Goal: Information Seeking & Learning: Learn about a topic

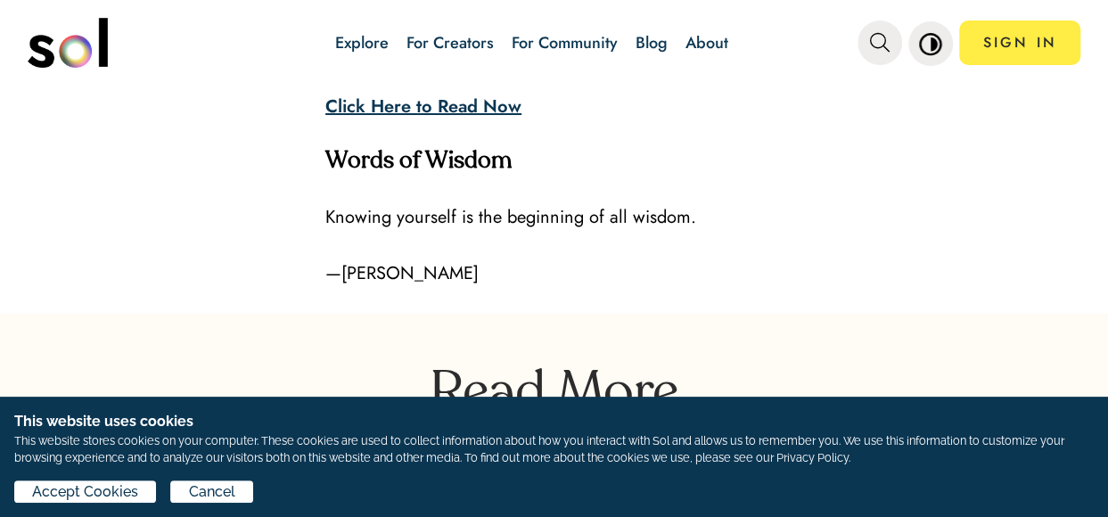
scroll to position [6060, 0]
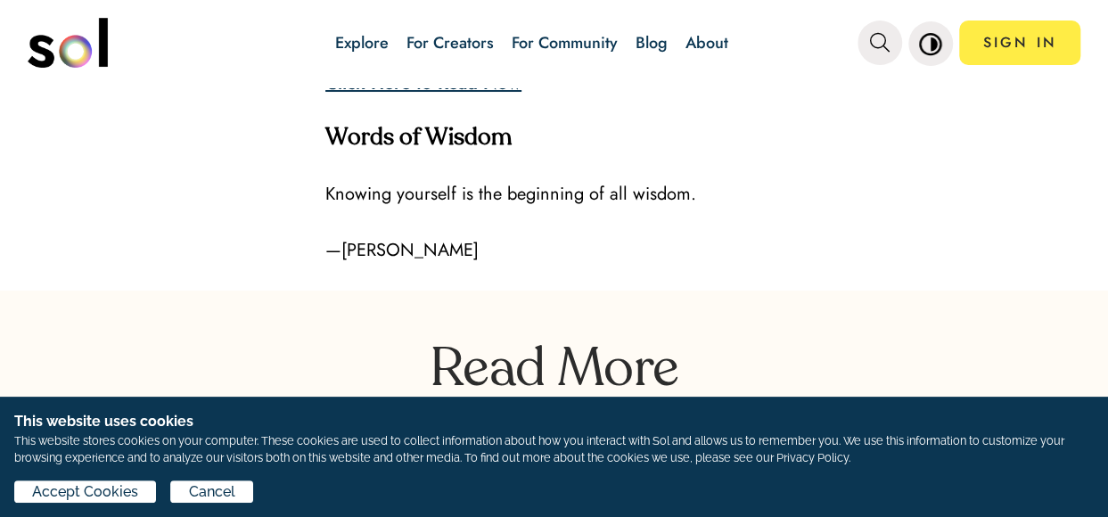
click at [461, 96] on strong "Click Here to Read Now" at bounding box center [423, 83] width 196 height 26
click at [432, 96] on strong "Click Here to Read Now" at bounding box center [423, 83] width 196 height 26
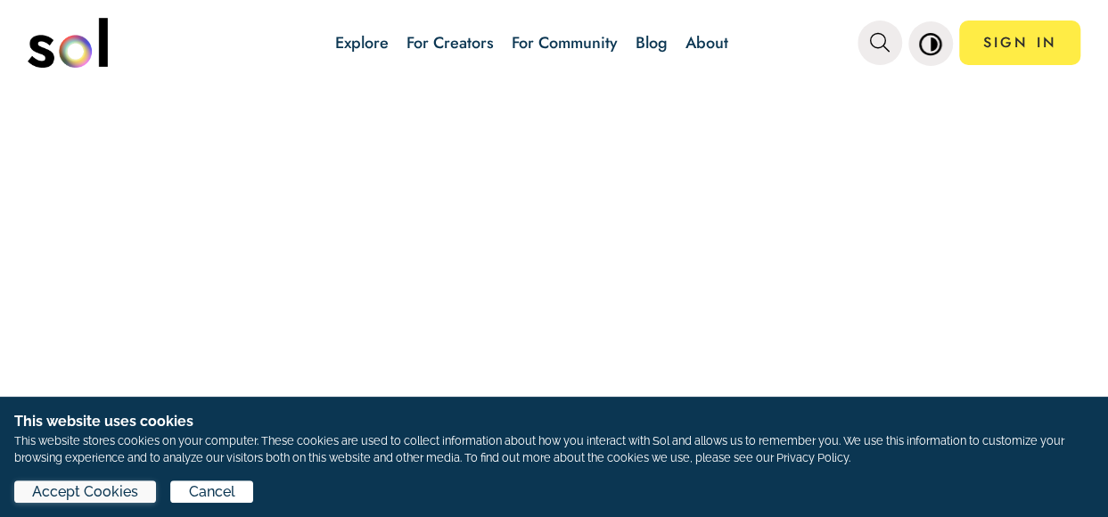
click at [65, 496] on span "Accept Cookies" at bounding box center [85, 491] width 106 height 21
